Goal: Check status: Check status

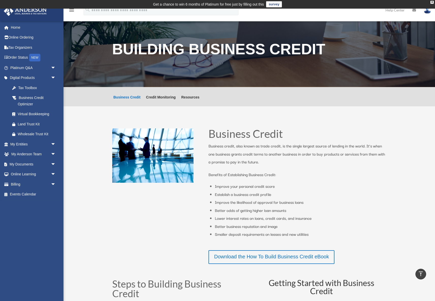
scroll to position [134, 0]
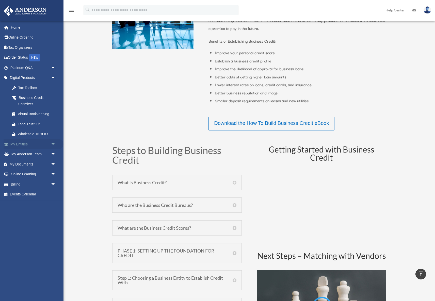
click at [54, 143] on span "arrow_drop_down" at bounding box center [56, 144] width 10 height 10
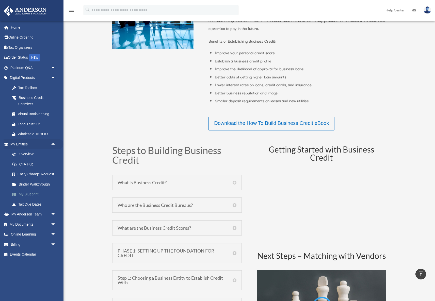
click at [32, 193] on link "My Blueprint" at bounding box center [35, 195] width 56 height 10
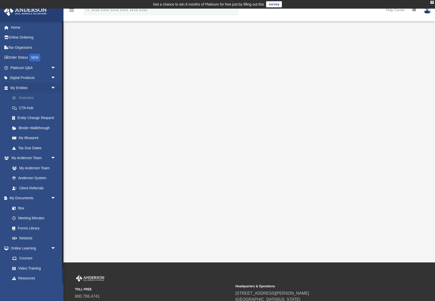
click at [32, 98] on link "Overview" at bounding box center [35, 98] width 56 height 10
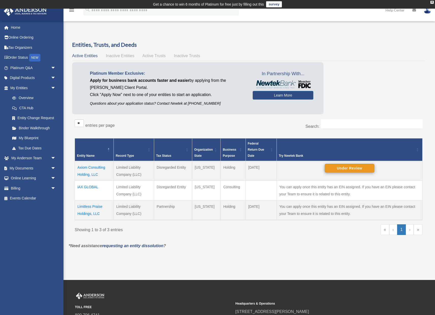
click at [361, 170] on button "Under Review" at bounding box center [350, 168] width 50 height 9
click at [90, 185] on td "iAX GLOBAL" at bounding box center [94, 191] width 39 height 20
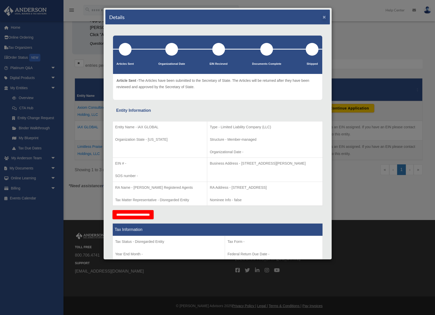
click at [325, 18] on button "×" at bounding box center [324, 16] width 3 height 5
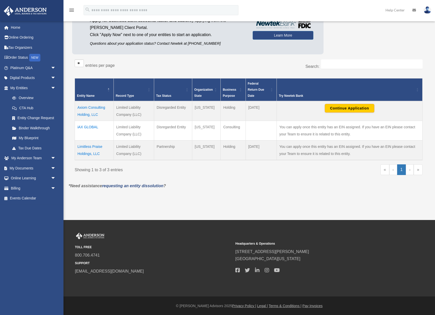
click at [87, 146] on td "Limitless Praise Holdings, LLC" at bounding box center [94, 150] width 39 height 20
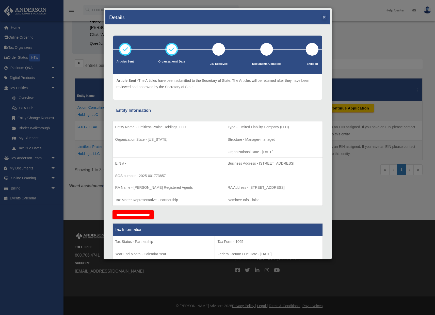
click at [324, 18] on button "×" at bounding box center [324, 16] width 3 height 5
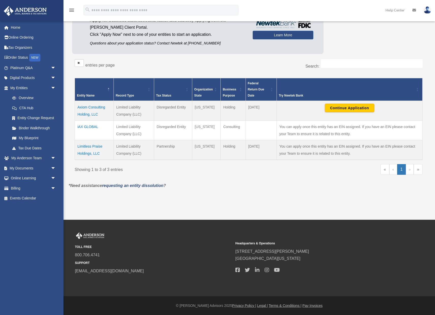
scroll to position [60, 0]
